Goal: Information Seeking & Learning: Learn about a topic

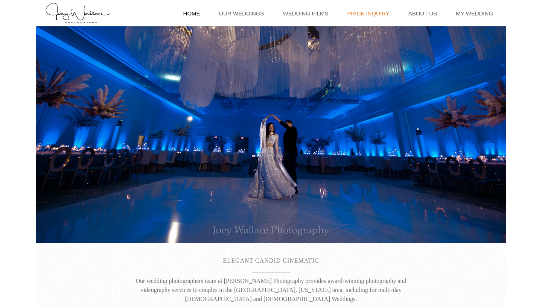
click at [376, 13] on link "Price Inquiry" at bounding box center [368, 13] width 50 height 26
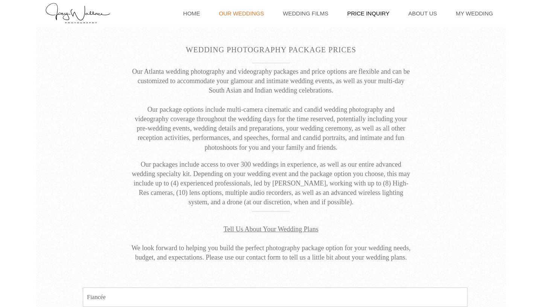
click at [255, 14] on link "Our Weddings" at bounding box center [241, 13] width 53 height 26
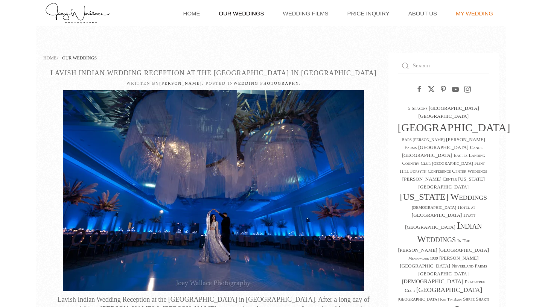
click at [466, 14] on link "My Wedding" at bounding box center [474, 13] width 45 height 26
